Goal: Task Accomplishment & Management: Manage account settings

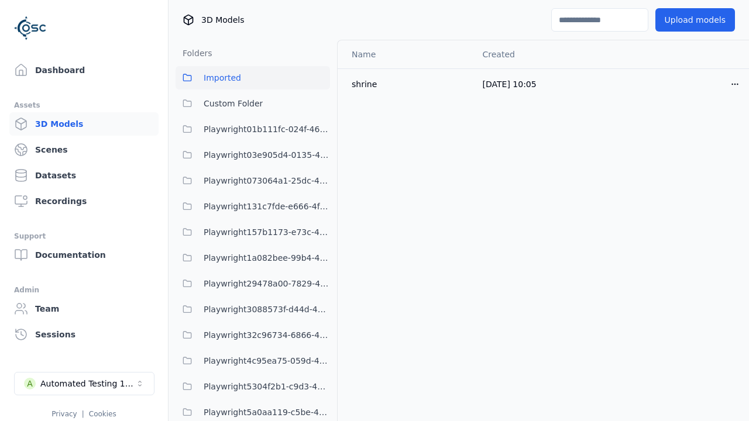
click at [715, 84] on html "Support Dashboard Assets 3D Models Scenes Datasets Recordings Support Documenta…" at bounding box center [374, 210] width 749 height 421
click at [690, 148] on div "Move" at bounding box center [689, 148] width 69 height 19
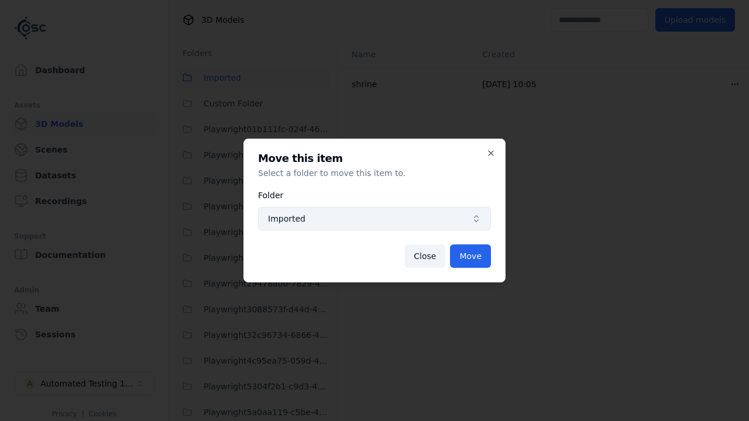
click at [375, 219] on span "Imported" at bounding box center [367, 219] width 199 height 12
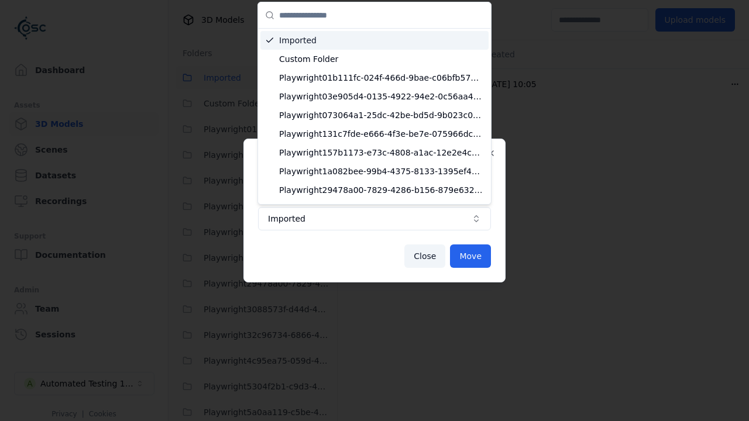
click at [376, 53] on span "Custom Folder" at bounding box center [381, 59] width 205 height 12
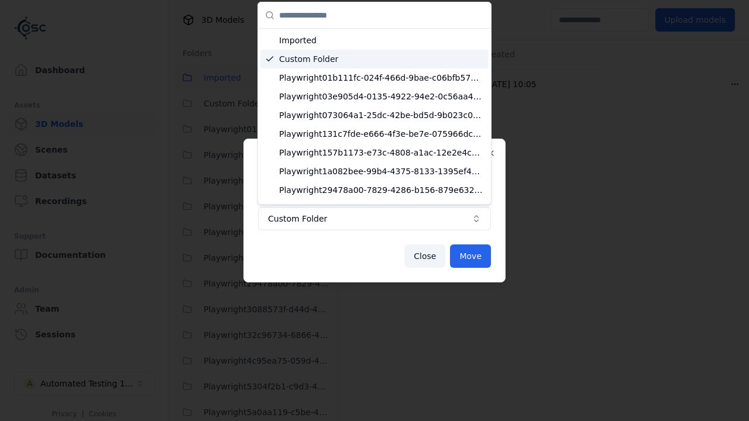
scroll to position [25, 0]
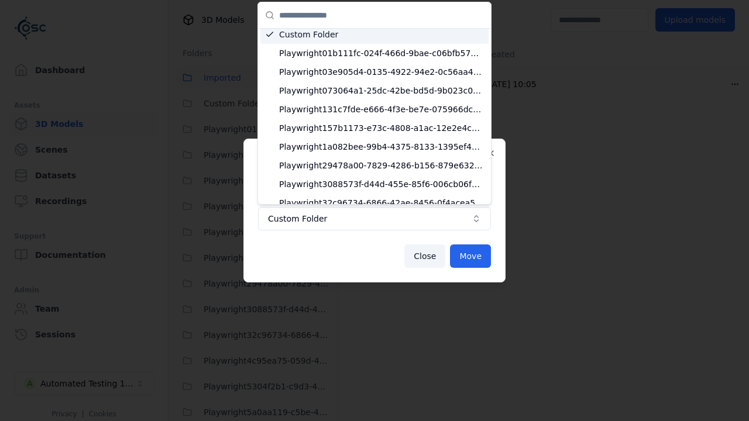
click at [471, 256] on button "Move" at bounding box center [470, 256] width 41 height 23
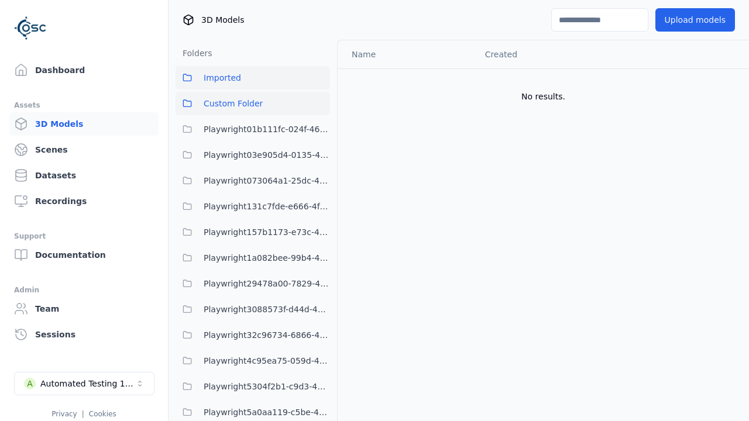
click at [259, 107] on button "Custom Folder" at bounding box center [253, 103] width 155 height 23
click at [227, 76] on span "Imported" at bounding box center [222, 78] width 37 height 14
click at [271, 104] on button "Custom Folder" at bounding box center [253, 103] width 155 height 23
click at [251, 83] on button "Imported" at bounding box center [253, 77] width 155 height 23
click at [234, 107] on span "Custom Folder" at bounding box center [233, 104] width 59 height 14
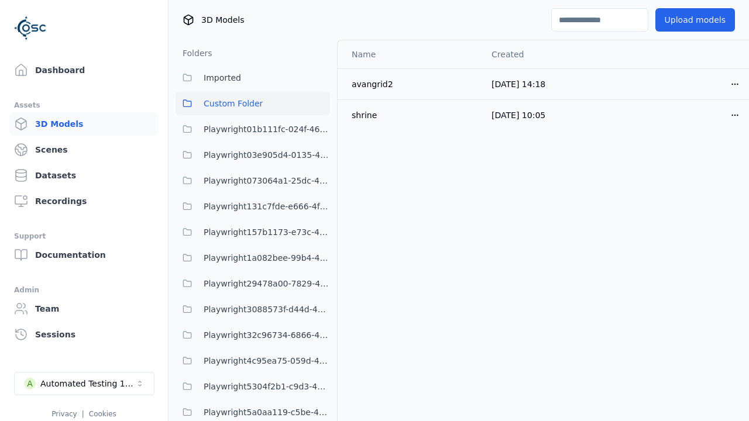
click at [191, 105] on icon at bounding box center [187, 103] width 8 height 6
click at [186, 104] on icon at bounding box center [187, 103] width 9 height 9
click at [238, 101] on span "Custom Folder" at bounding box center [233, 104] width 59 height 14
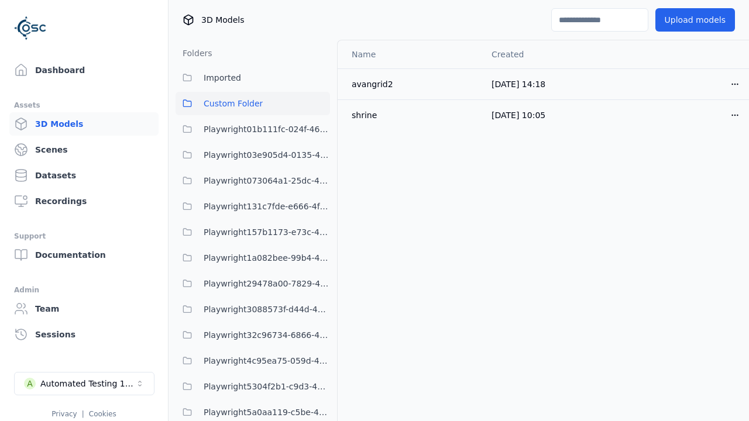
click at [238, 101] on span "Custom Folder" at bounding box center [233, 104] width 59 height 14
click at [240, 101] on span "Custom Folder" at bounding box center [233, 104] width 59 height 14
click at [218, 129] on span "Playwright01b111fc-024f-466d-9bae-c06bfb571c6d" at bounding box center [267, 129] width 126 height 14
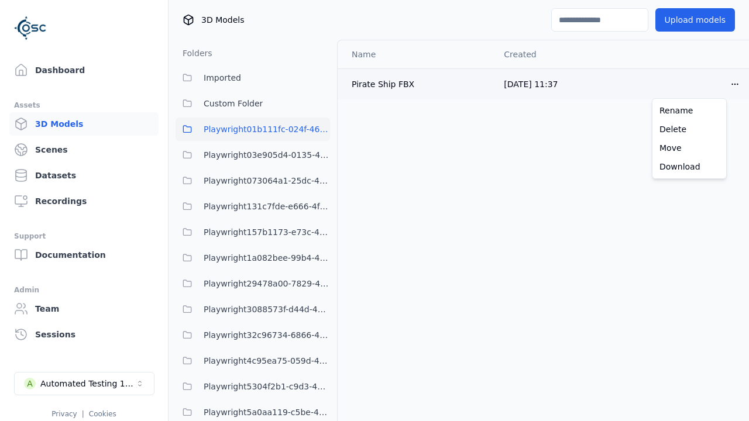
click at [718, 83] on html "Support Dashboard Assets 3D Models Scenes Datasets Recordings Support Documenta…" at bounding box center [374, 210] width 749 height 421
click at [617, 197] on html "Support Dashboard Assets 3D Models Scenes Datasets Recordings Support Documenta…" at bounding box center [374, 210] width 749 height 421
